Goal: Transaction & Acquisition: Purchase product/service

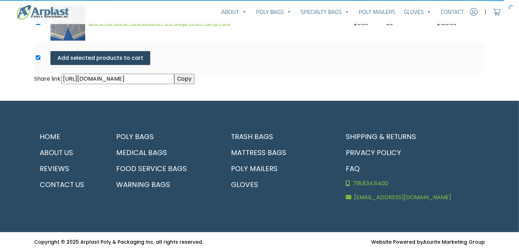
scroll to position [132, 0]
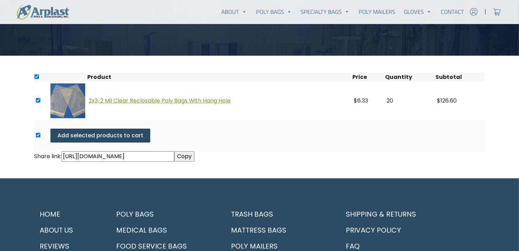
click at [137, 100] on link "2x3, 2 Mil Clear Reclosable Poly Bags With Hang Hole" at bounding box center [160, 101] width 142 height 8
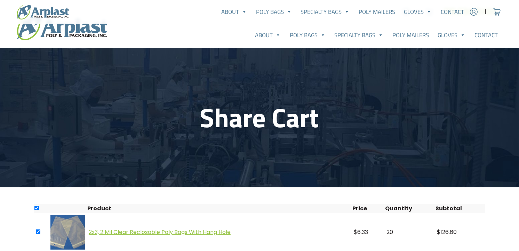
scroll to position [155, 0]
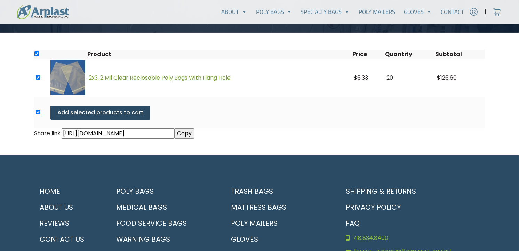
click at [142, 76] on link "2x3, 2 Mil Clear Reclosable Poly Bags With Hang Hole" at bounding box center [160, 78] width 142 height 8
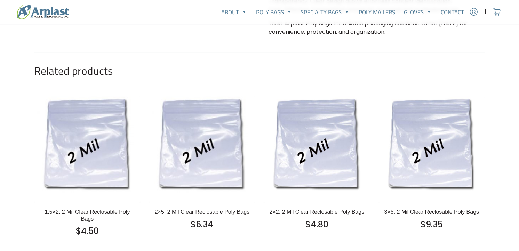
scroll to position [387, 0]
